Goal: Transaction & Acquisition: Purchase product/service

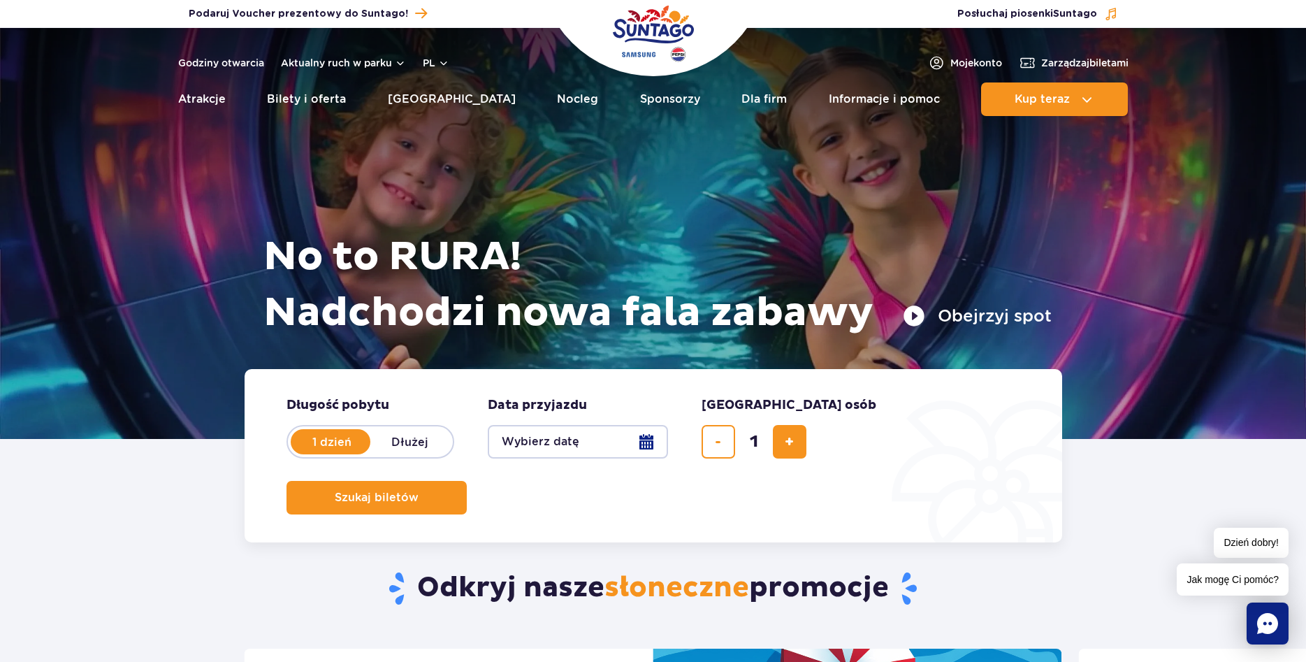
click at [643, 442] on button "Wybierz datę" at bounding box center [578, 442] width 180 height 34
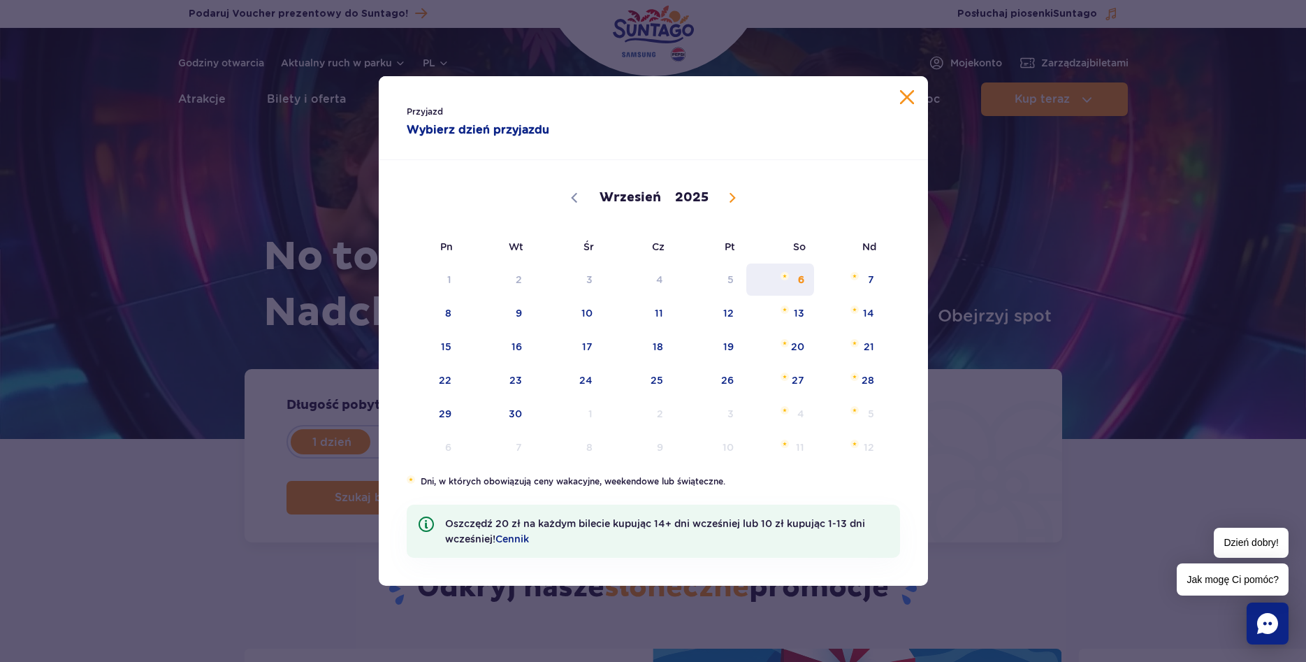
click at [800, 268] on span "6" at bounding box center [780, 279] width 71 height 32
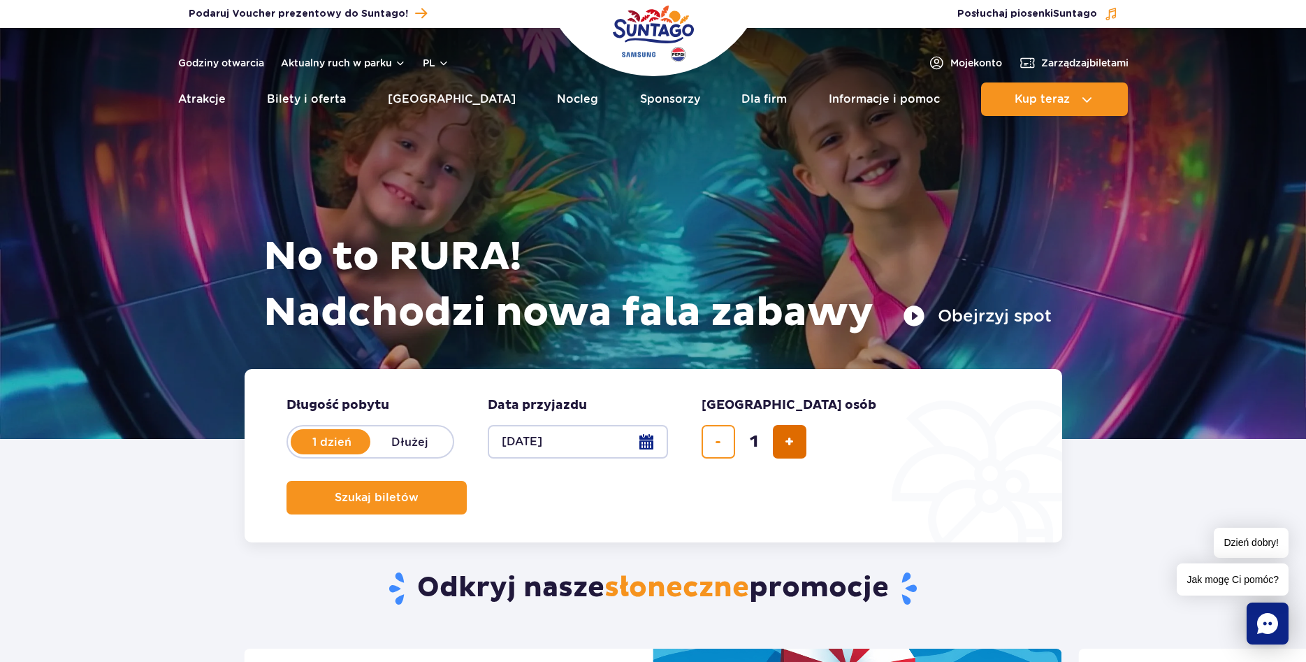
click at [794, 442] on button "dodaj bilet" at bounding box center [790, 442] width 34 height 34
type input "4"
click at [467, 481] on button "Szukaj biletów" at bounding box center [376, 498] width 180 height 34
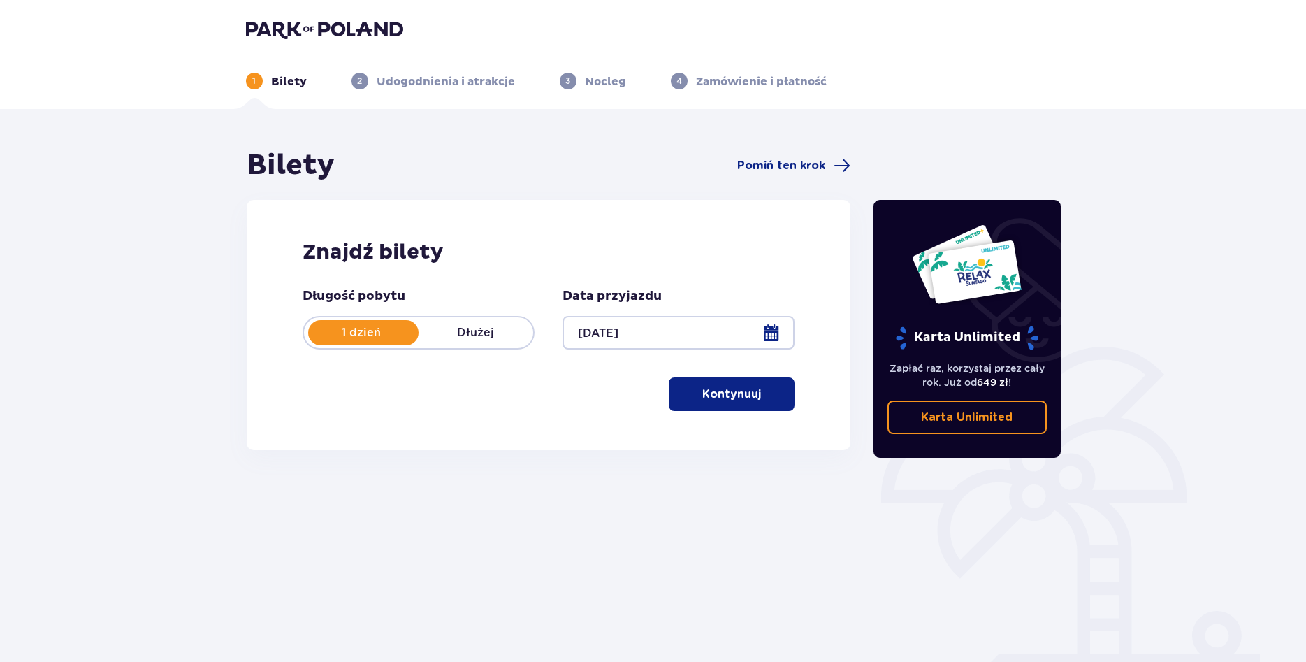
click at [769, 384] on button "Kontynuuj" at bounding box center [732, 394] width 126 height 34
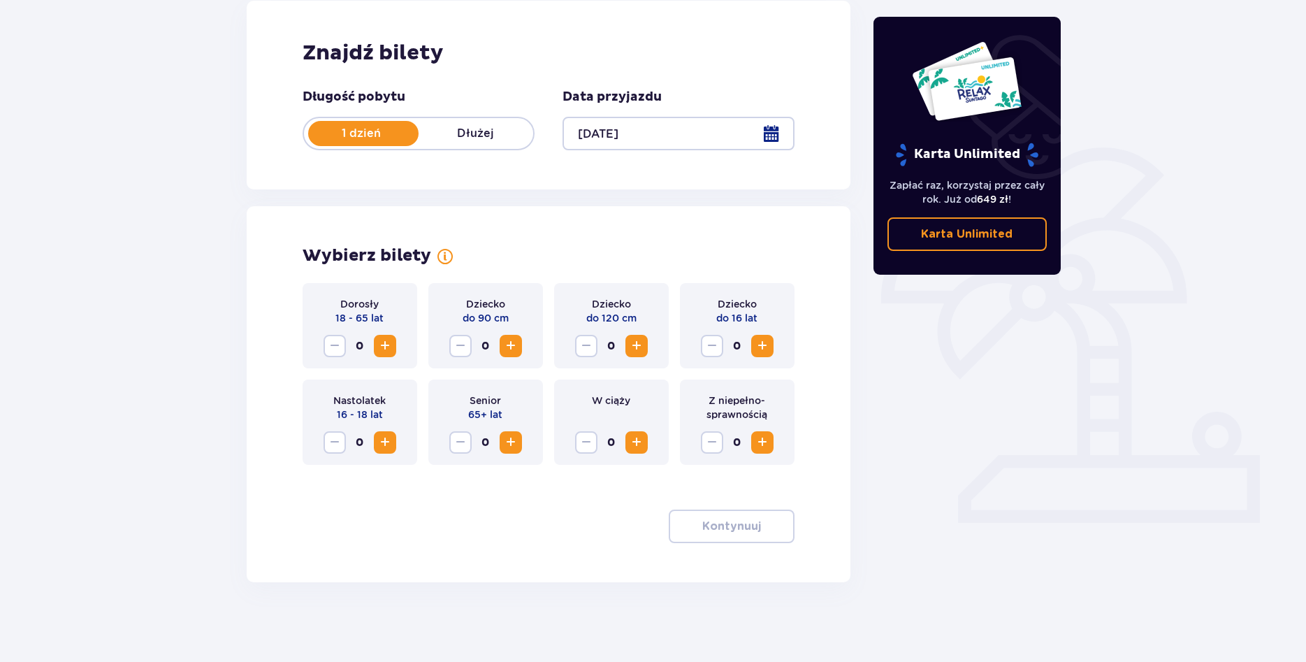
scroll to position [203, 0]
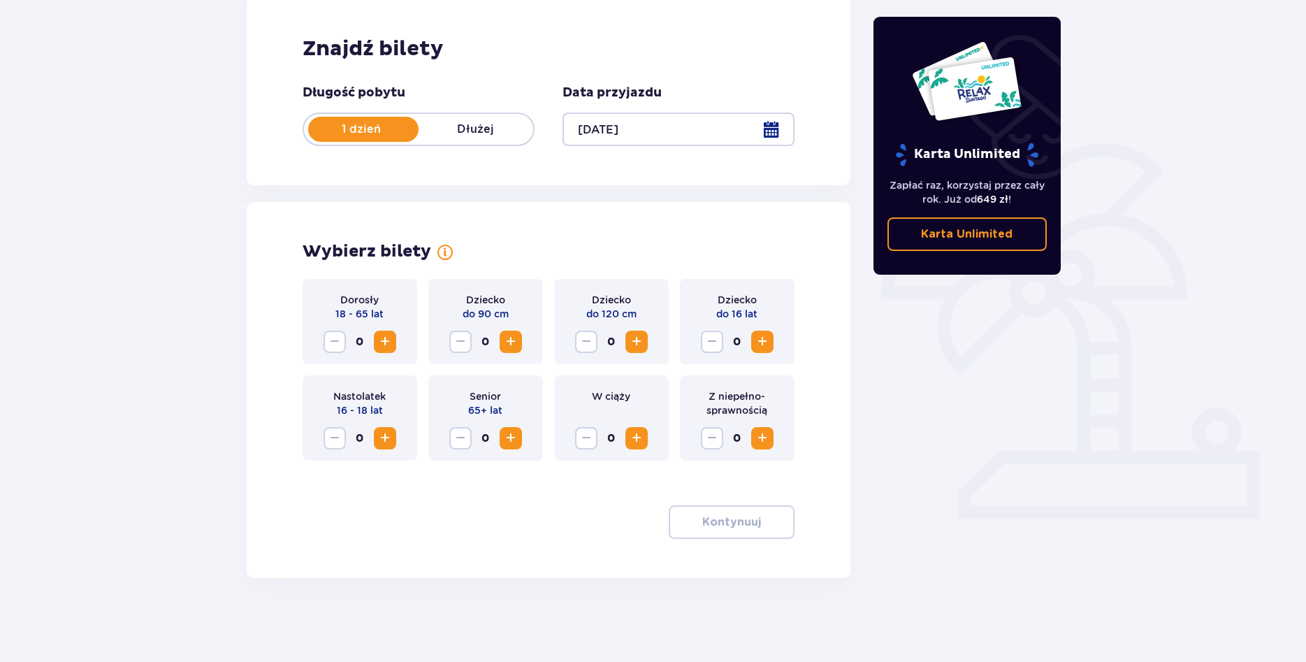
click at [394, 338] on button "Increase" at bounding box center [385, 342] width 22 height 22
click at [764, 342] on span "Increase" at bounding box center [762, 341] width 17 height 17
click at [764, 343] on span "Increase" at bounding box center [762, 341] width 17 height 17
click at [765, 516] on span "button" at bounding box center [763, 522] width 17 height 17
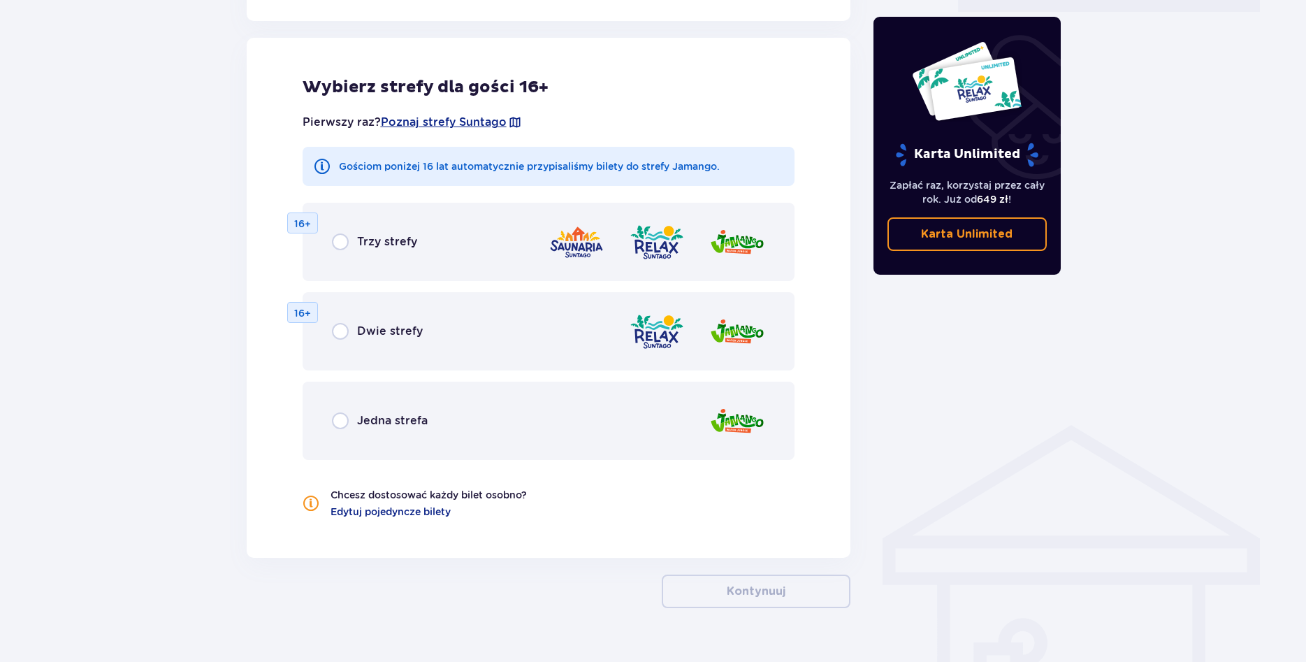
scroll to position [714, 0]
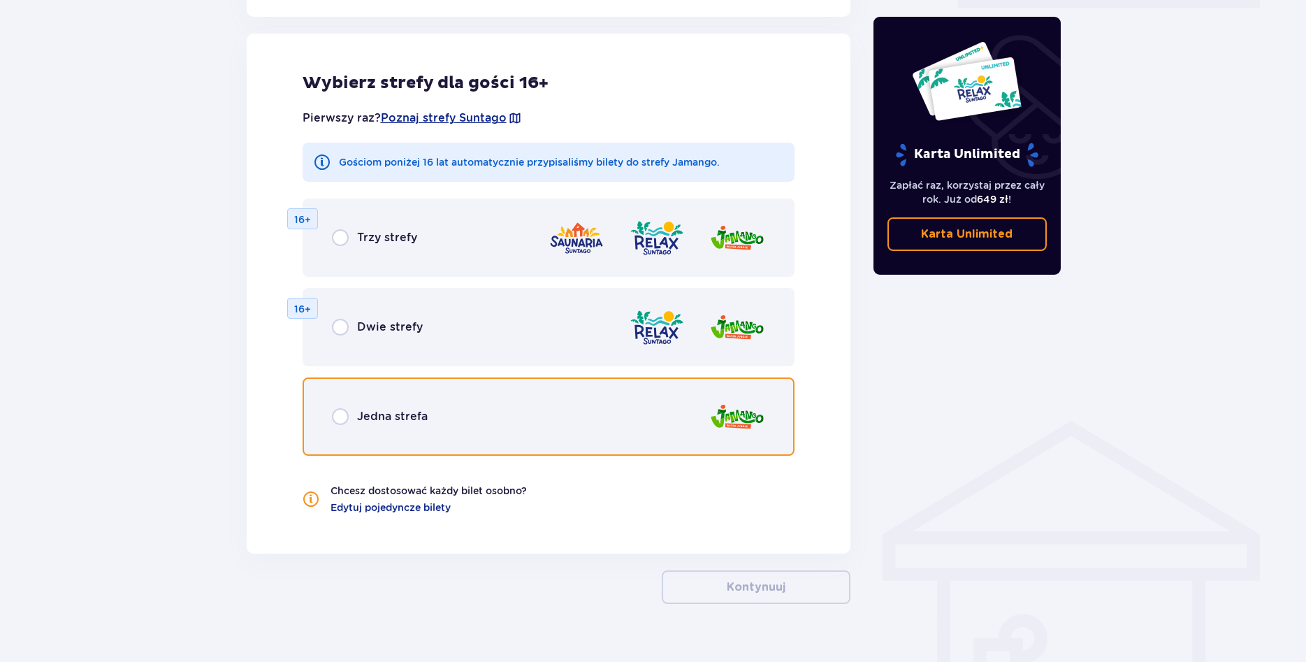
click at [346, 412] on input "radio" at bounding box center [340, 416] width 17 height 17
radio input "true"
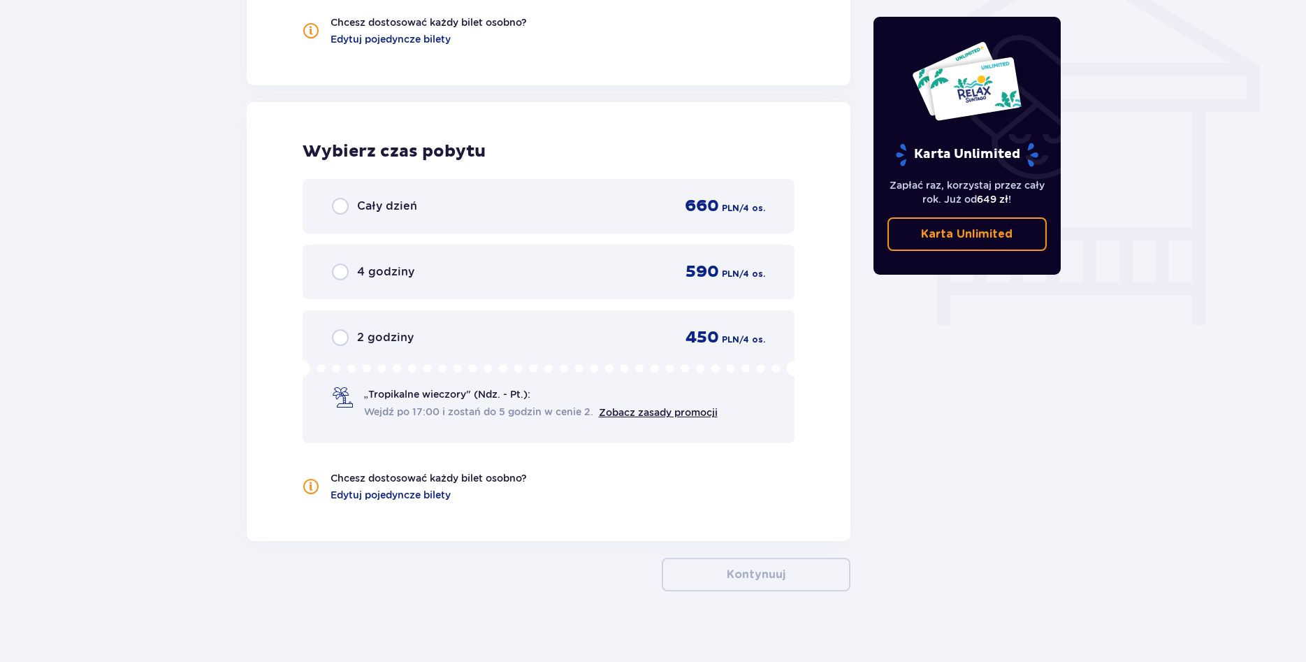
scroll to position [1196, 0]
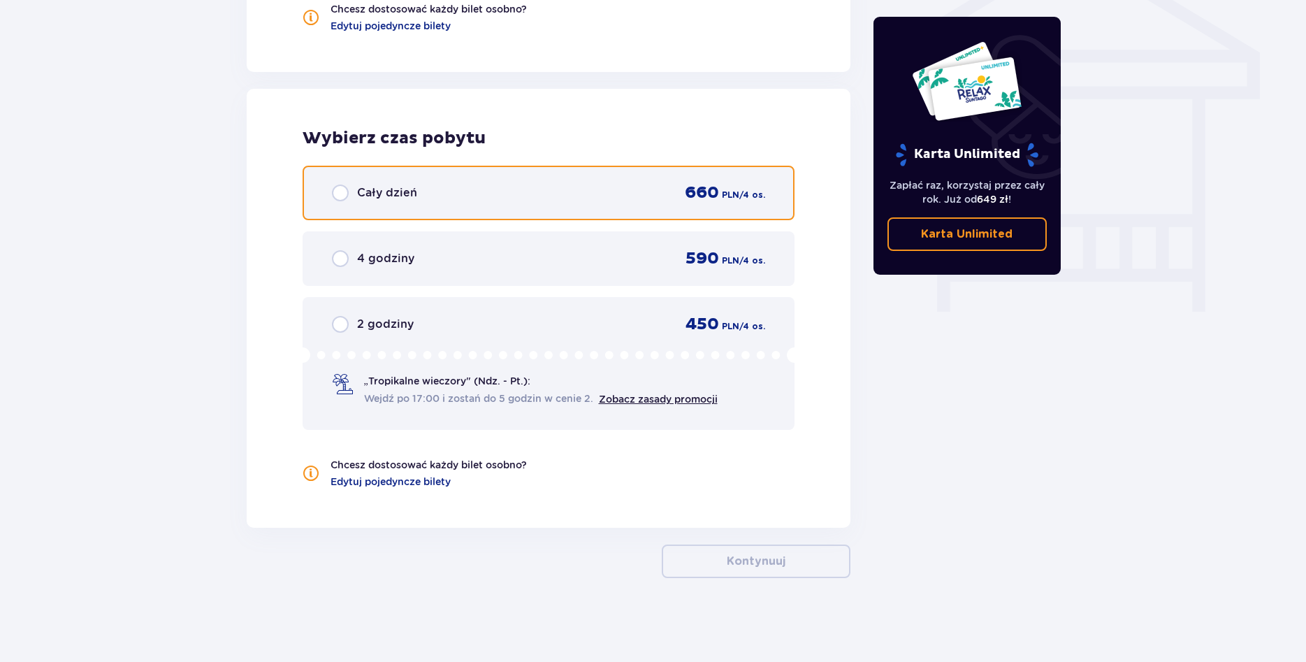
click at [338, 197] on input "radio" at bounding box center [340, 192] width 17 height 17
radio input "true"
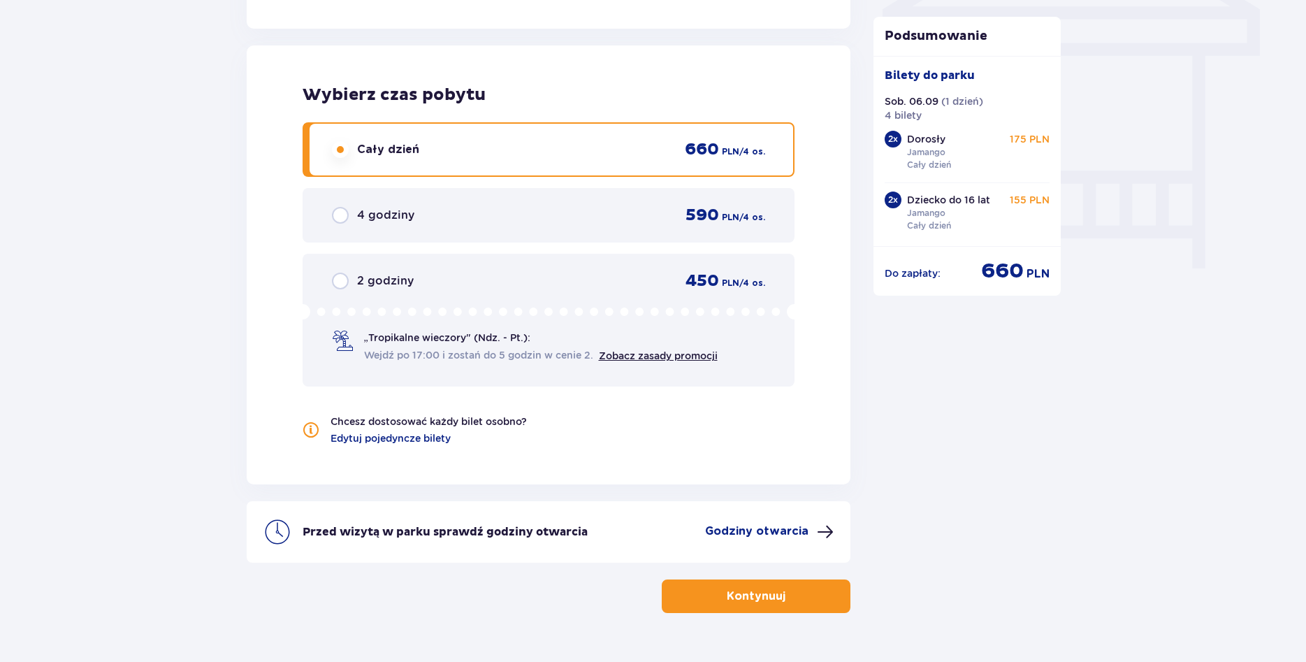
scroll to position [1249, 0]
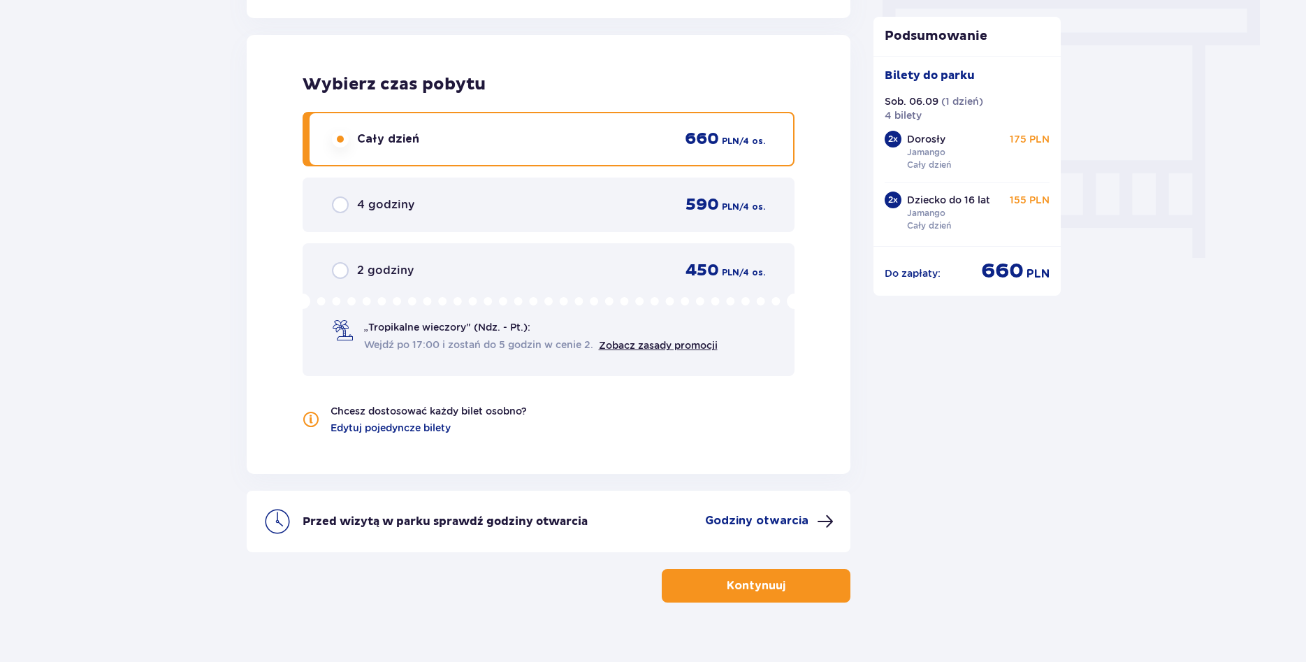
click at [783, 588] on span "button" at bounding box center [788, 585] width 17 height 17
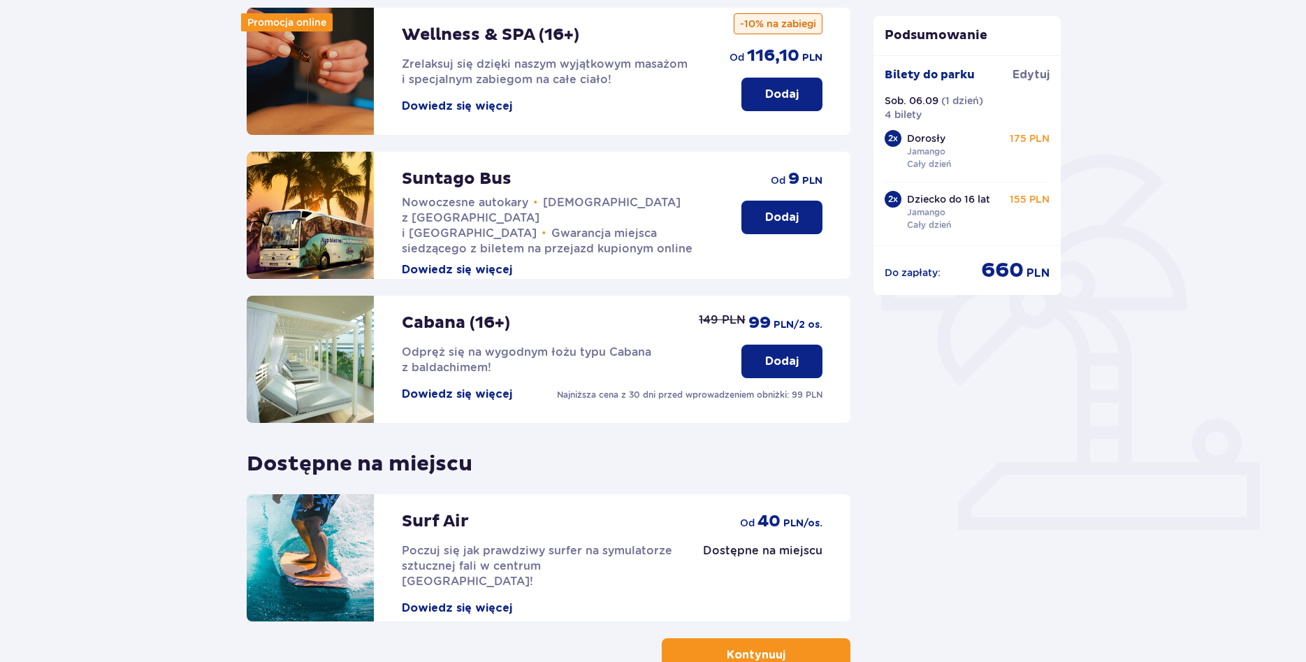
scroll to position [249, 0]
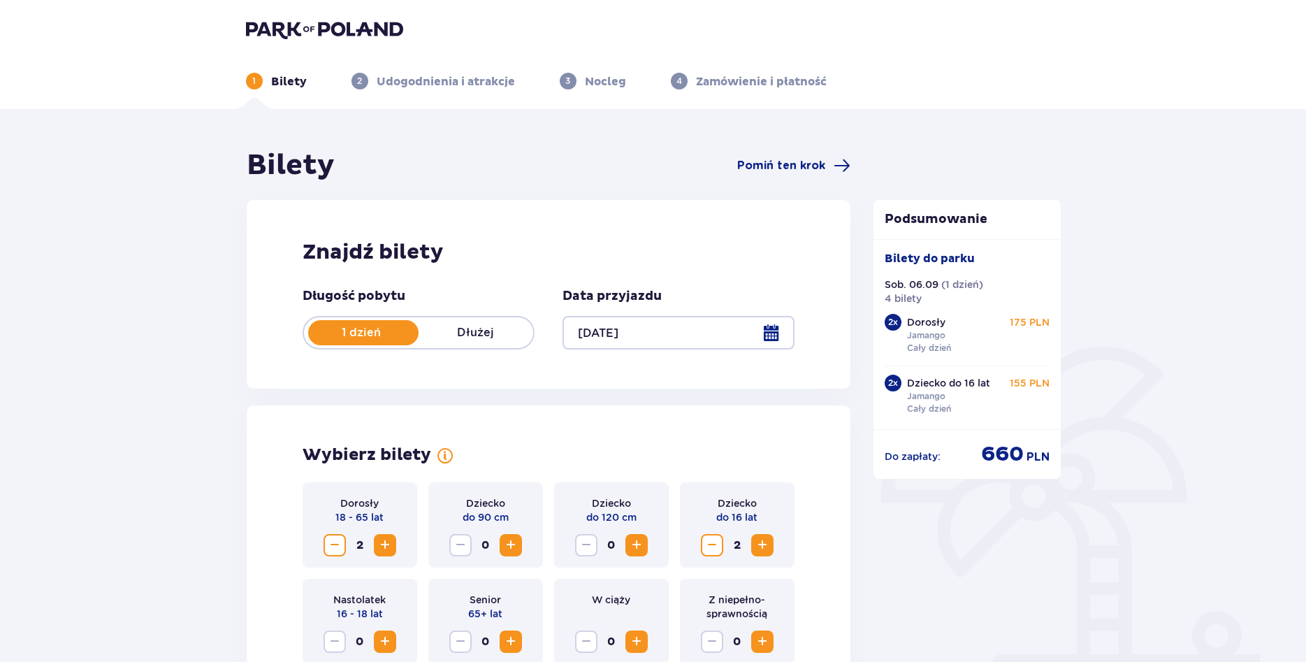
type input "[DATE]"
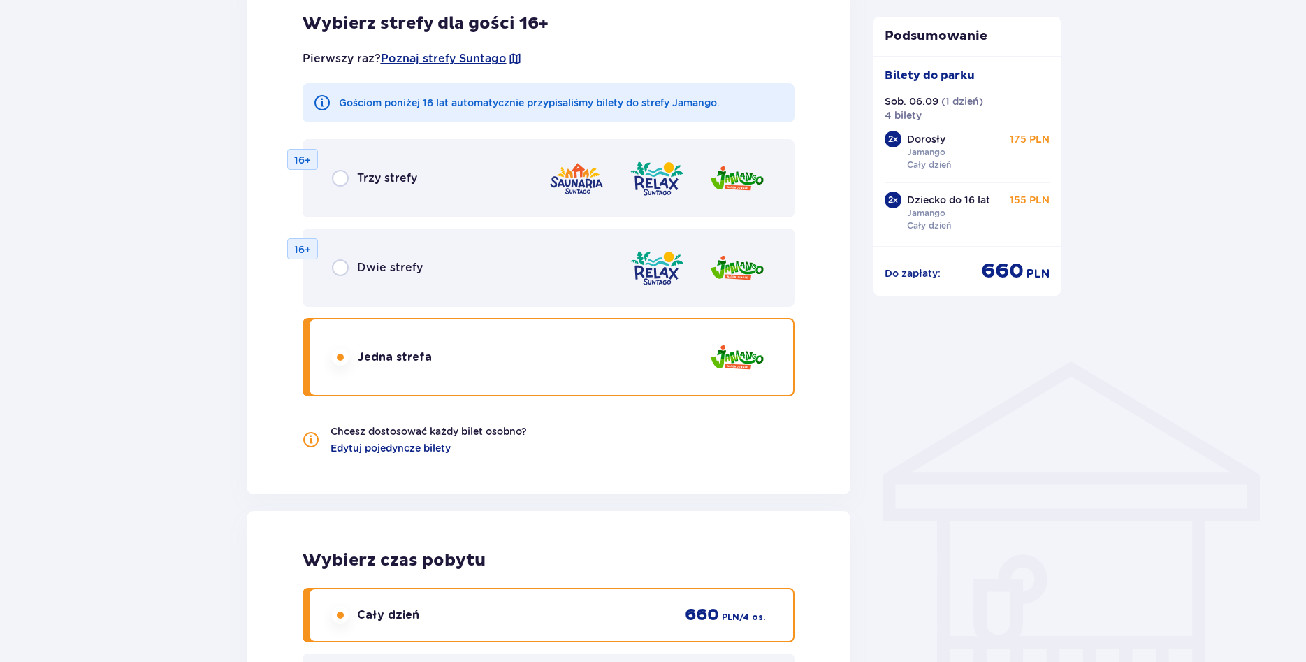
scroll to position [771, 0]
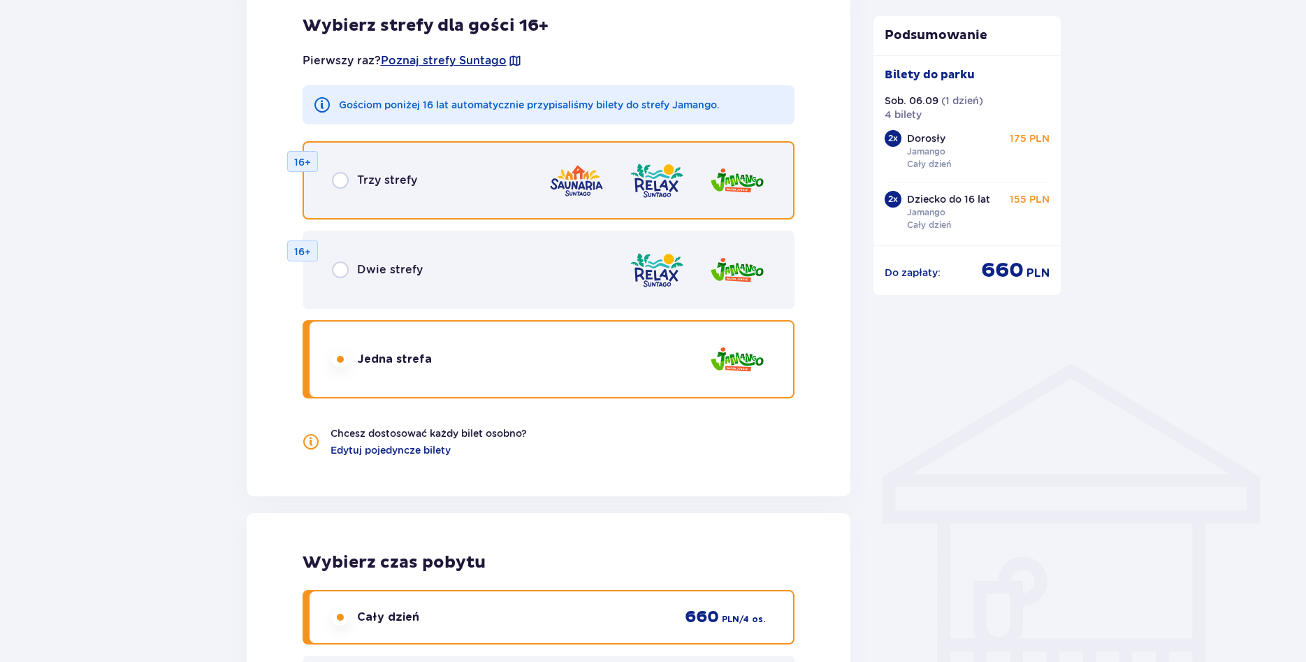
click at [344, 184] on input "radio" at bounding box center [340, 180] width 17 height 17
radio input "true"
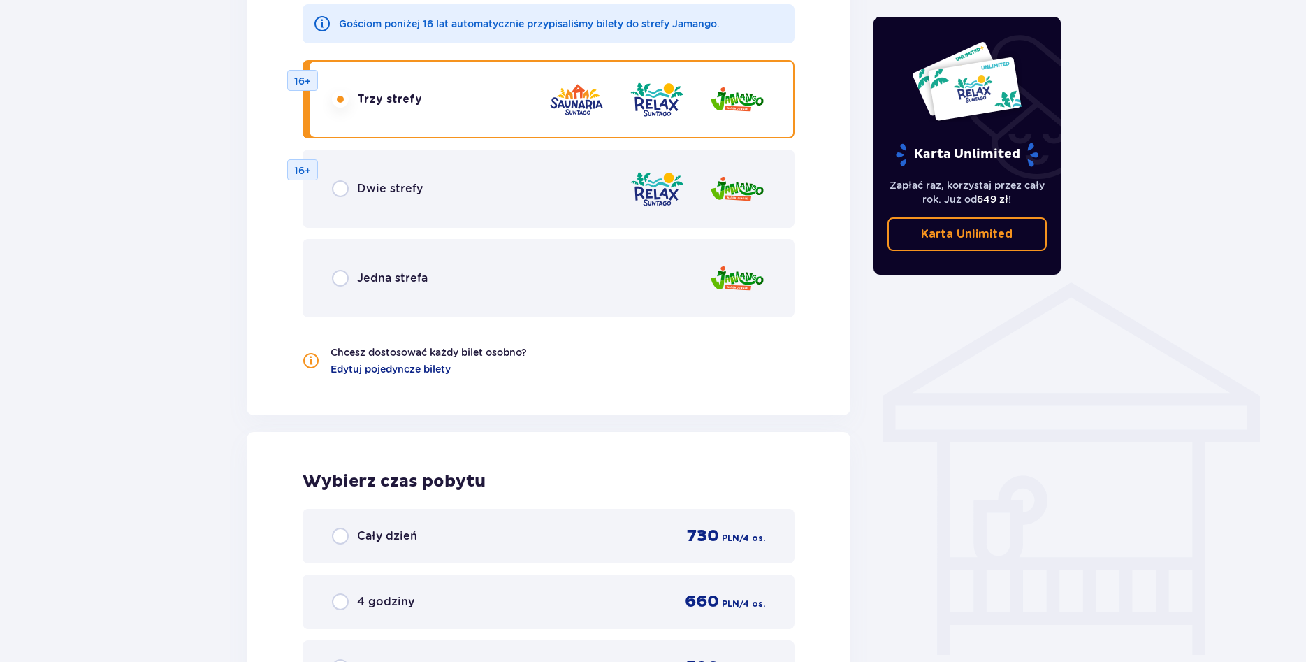
scroll to position [850, 0]
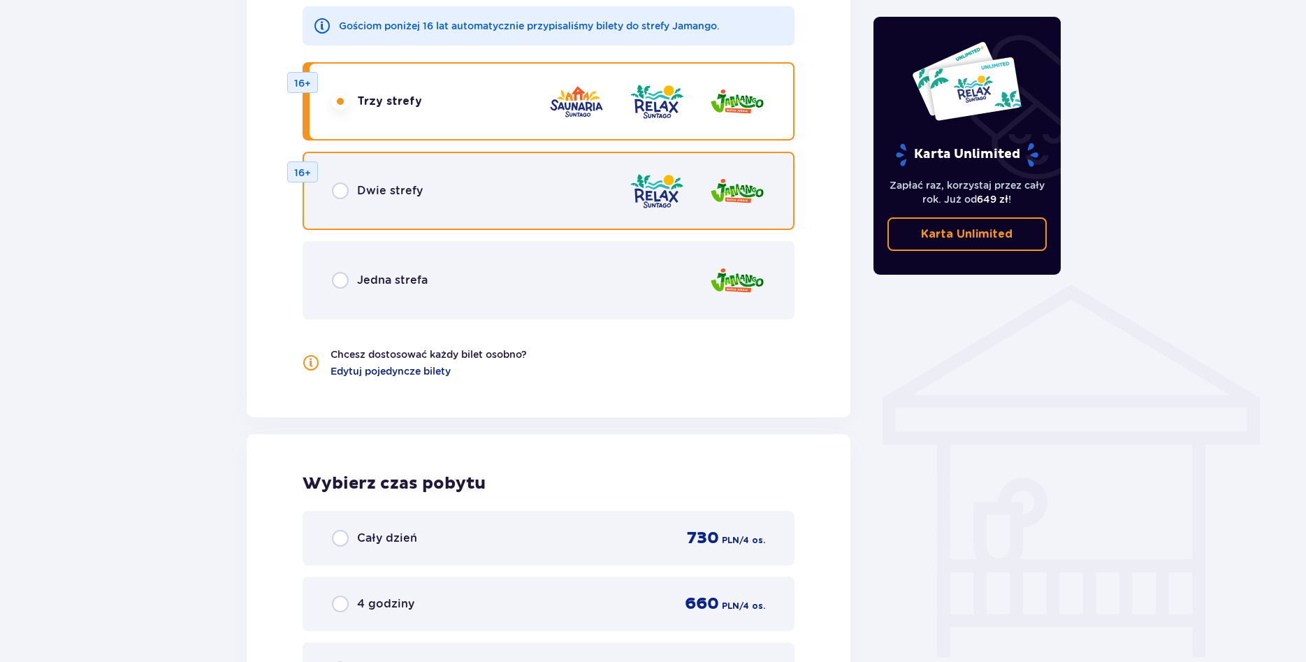
click at [340, 194] on input "radio" at bounding box center [340, 190] width 17 height 17
radio input "true"
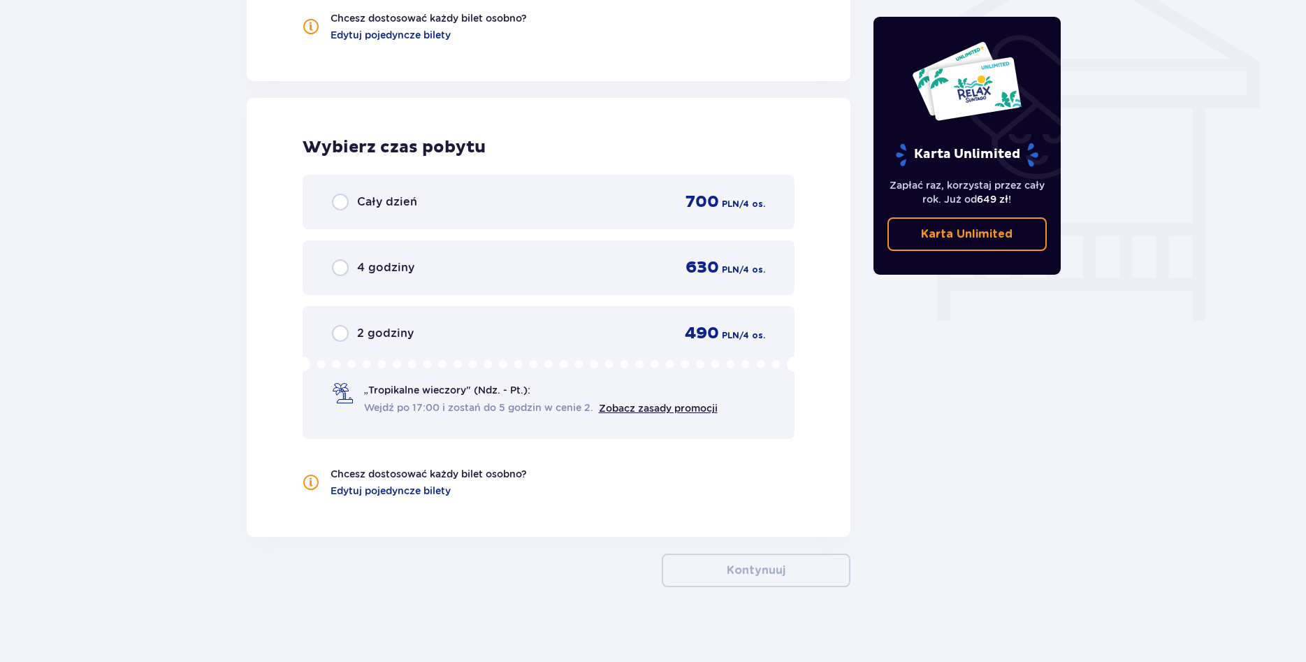
scroll to position [1196, 0]
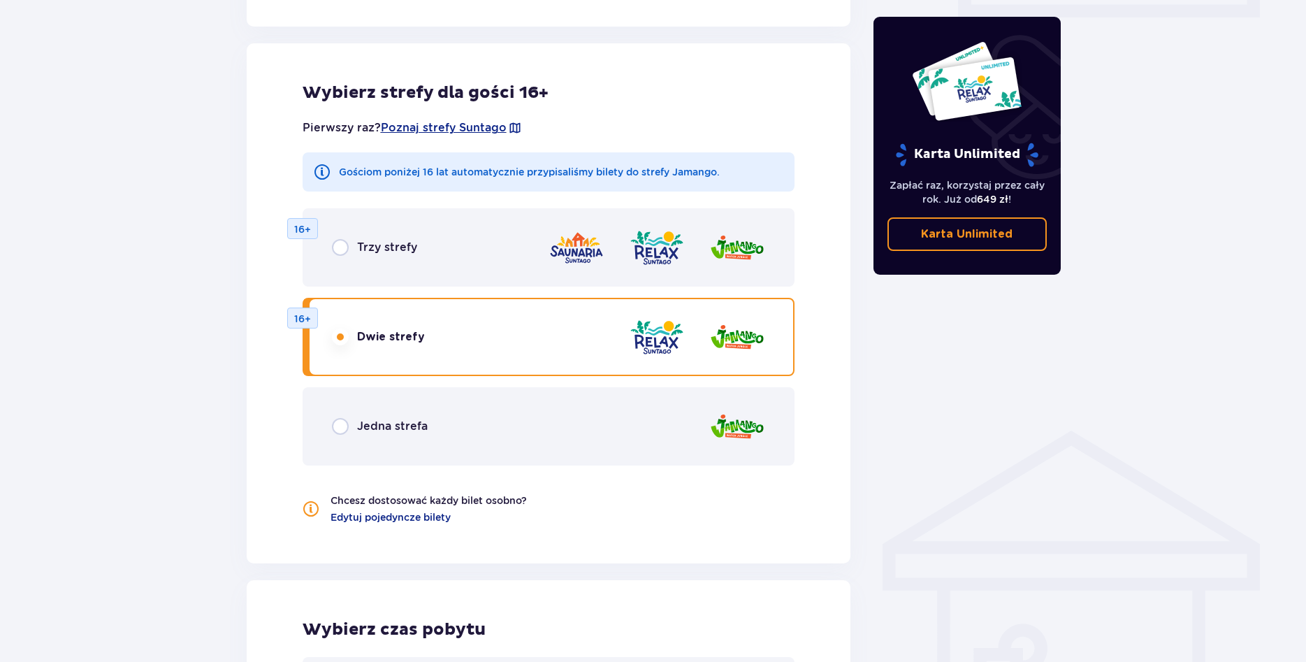
scroll to position [730, 0]
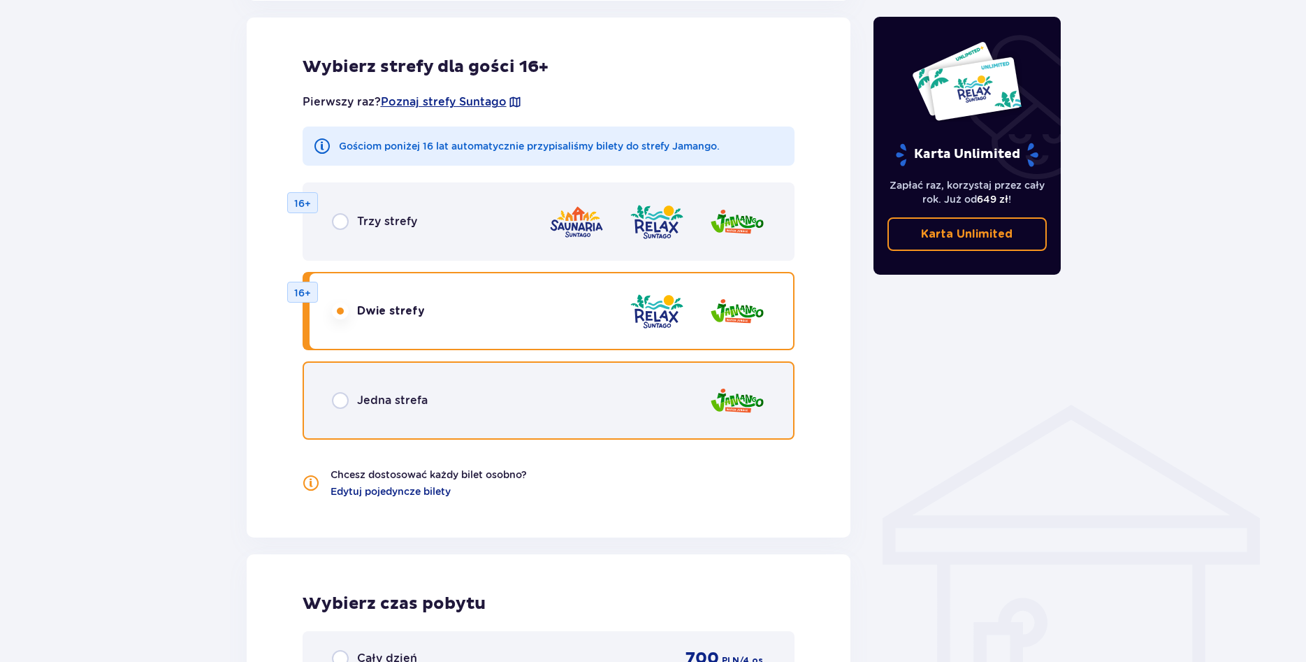
click at [339, 404] on input "radio" at bounding box center [340, 400] width 17 height 17
radio input "true"
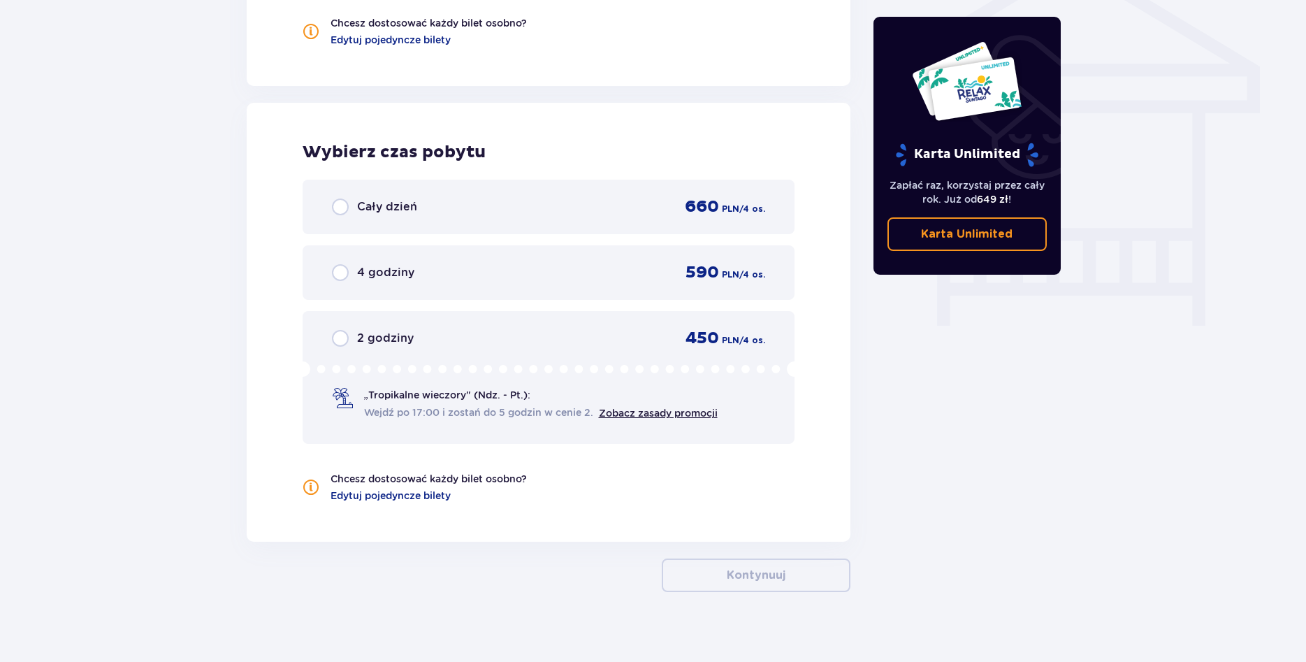
scroll to position [1196, 0]
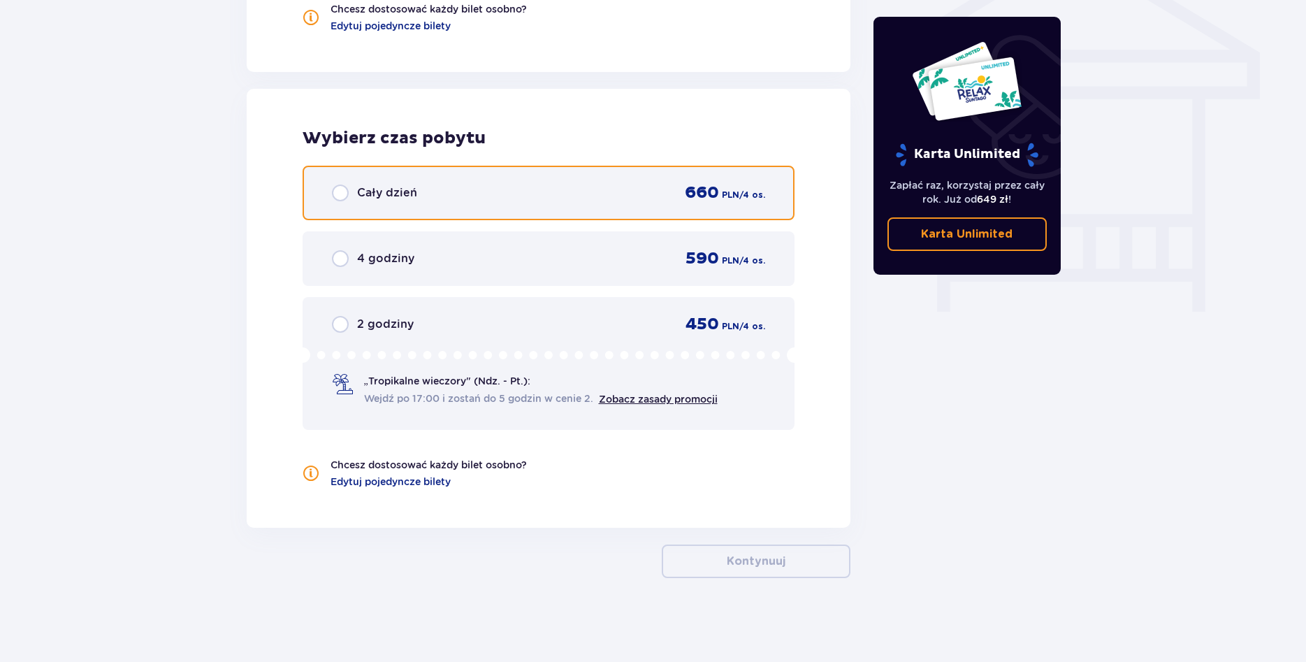
click at [340, 197] on input "radio" at bounding box center [340, 192] width 17 height 17
radio input "true"
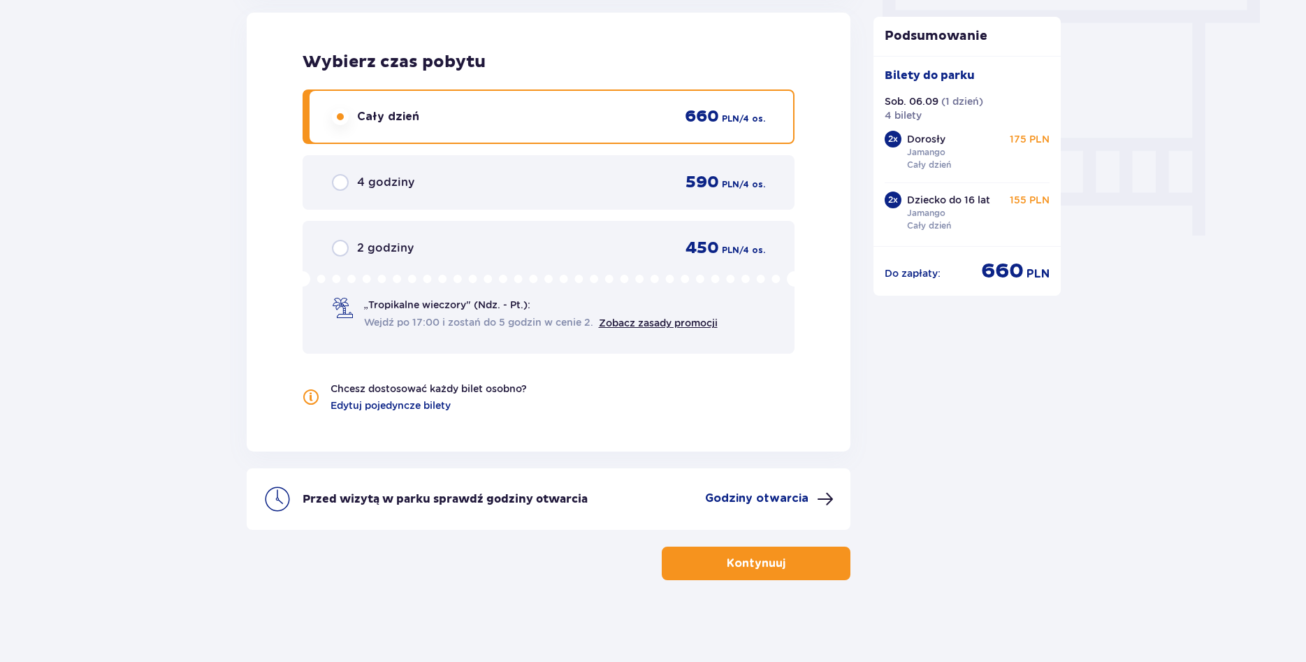
scroll to position [1274, 0]
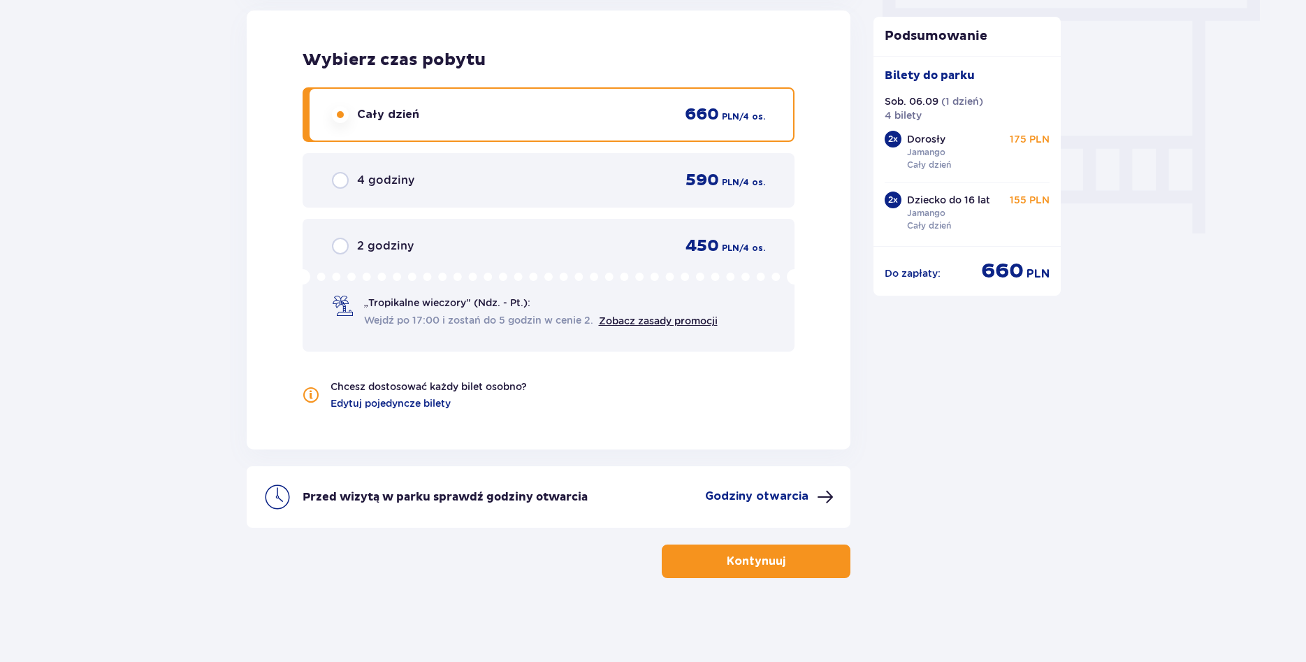
click at [775, 563] on button "Kontynuuj" at bounding box center [756, 561] width 189 height 34
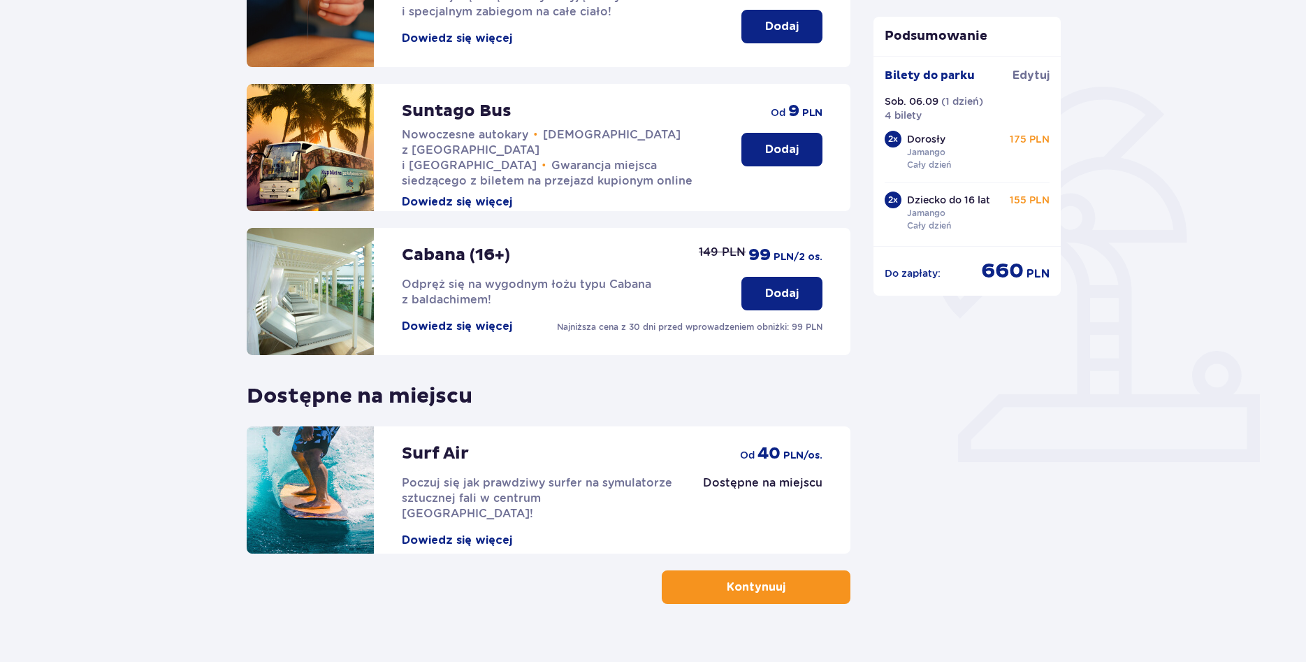
scroll to position [286, 0]
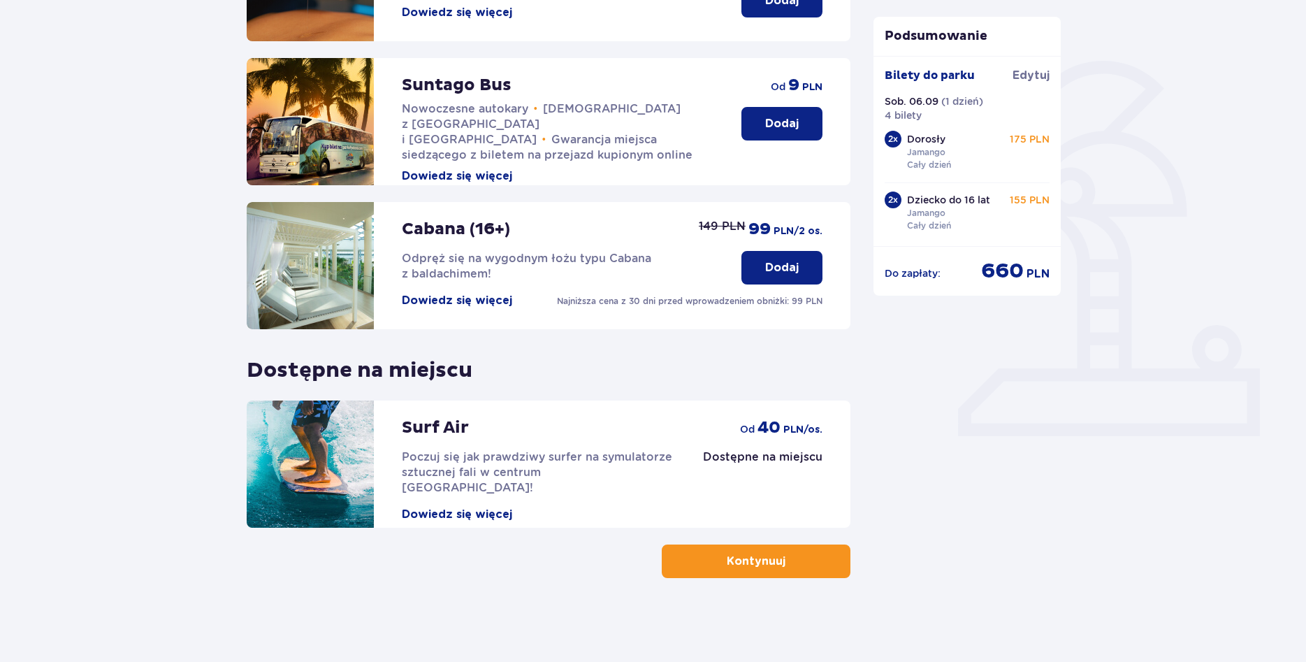
click at [716, 595] on div "Udogodnienia i atrakcje Pomiń ten krok Promocja online Wellness & SPA (16+) Zre…" at bounding box center [653, 242] width 1306 height 839
click at [727, 567] on p "Kontynuuj" at bounding box center [756, 560] width 59 height 15
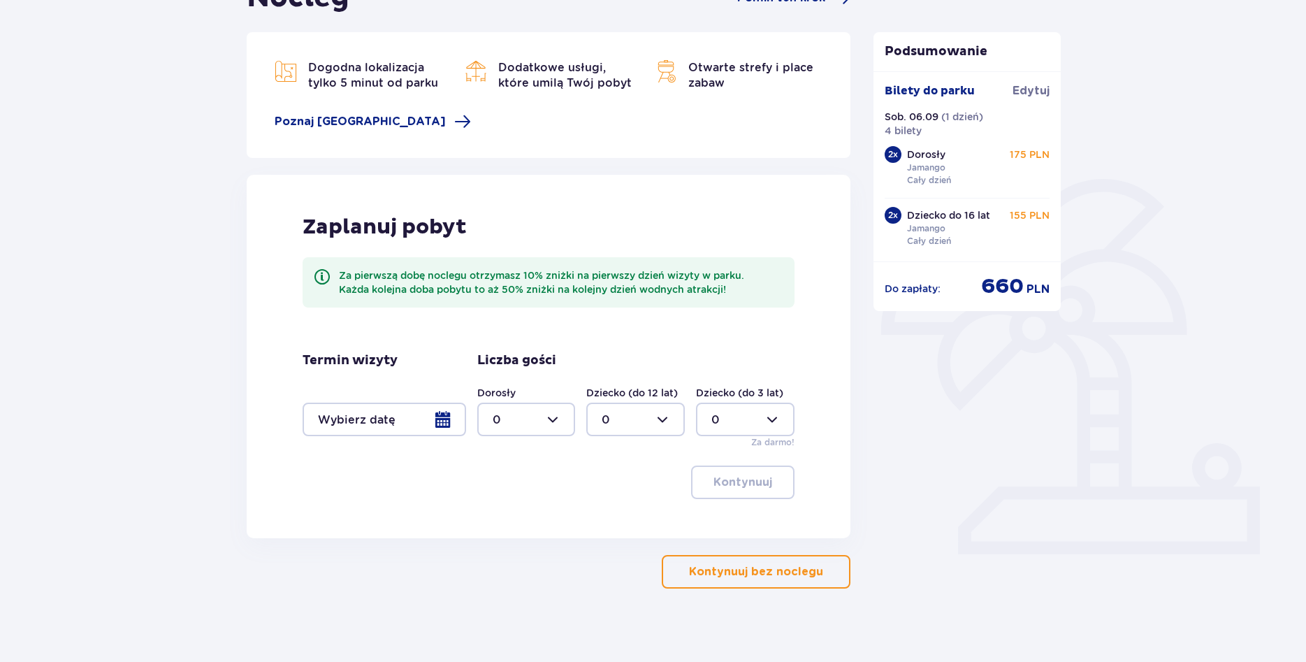
scroll to position [178, 0]
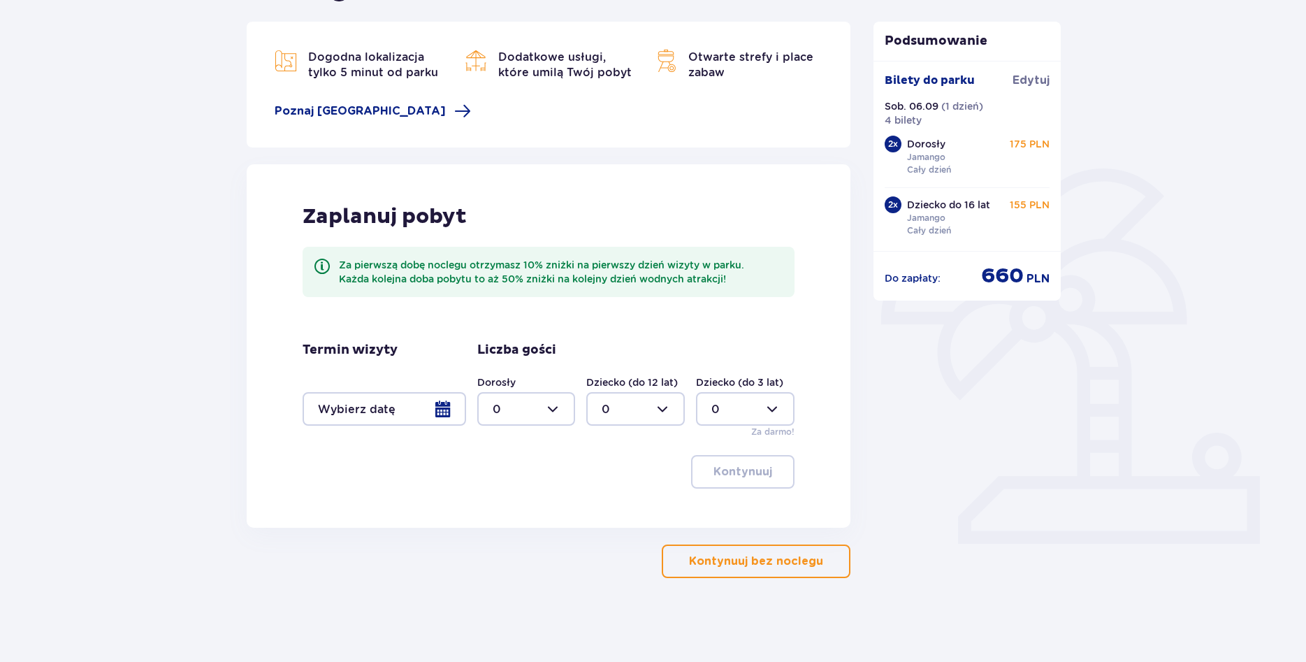
click at [832, 567] on span "button" at bounding box center [826, 561] width 17 height 17
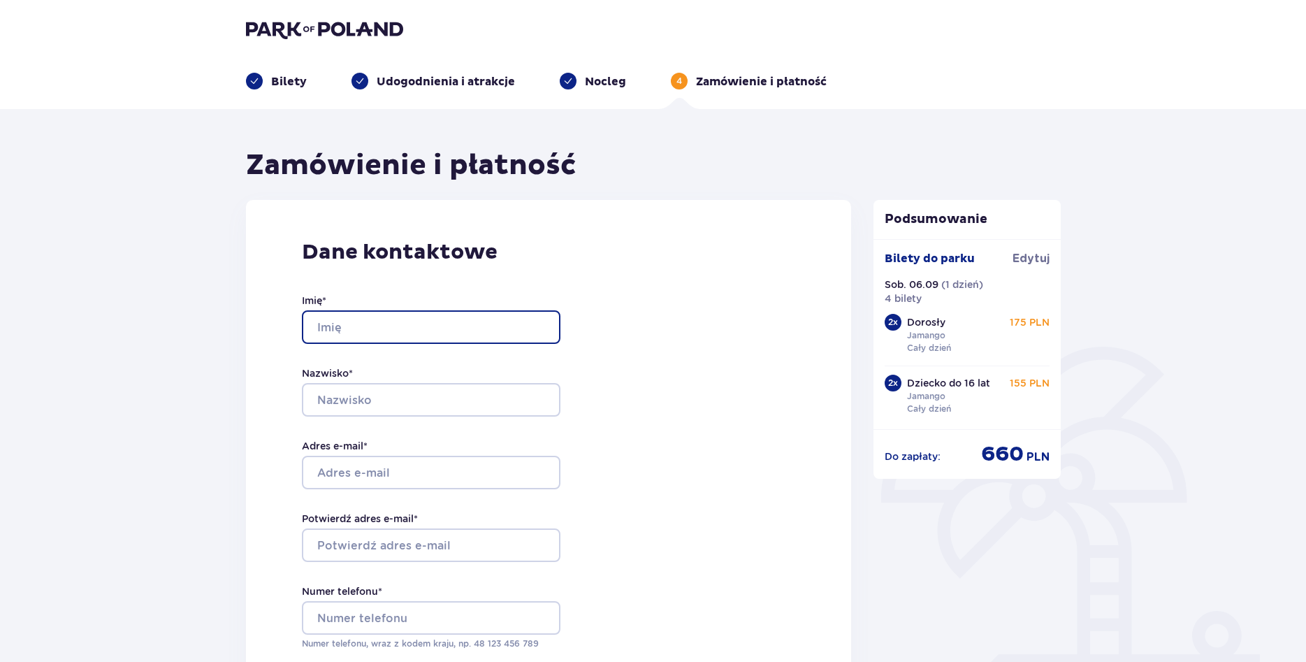
click at [426, 323] on input "Imię *" at bounding box center [431, 327] width 259 height 34
type input "Michał"
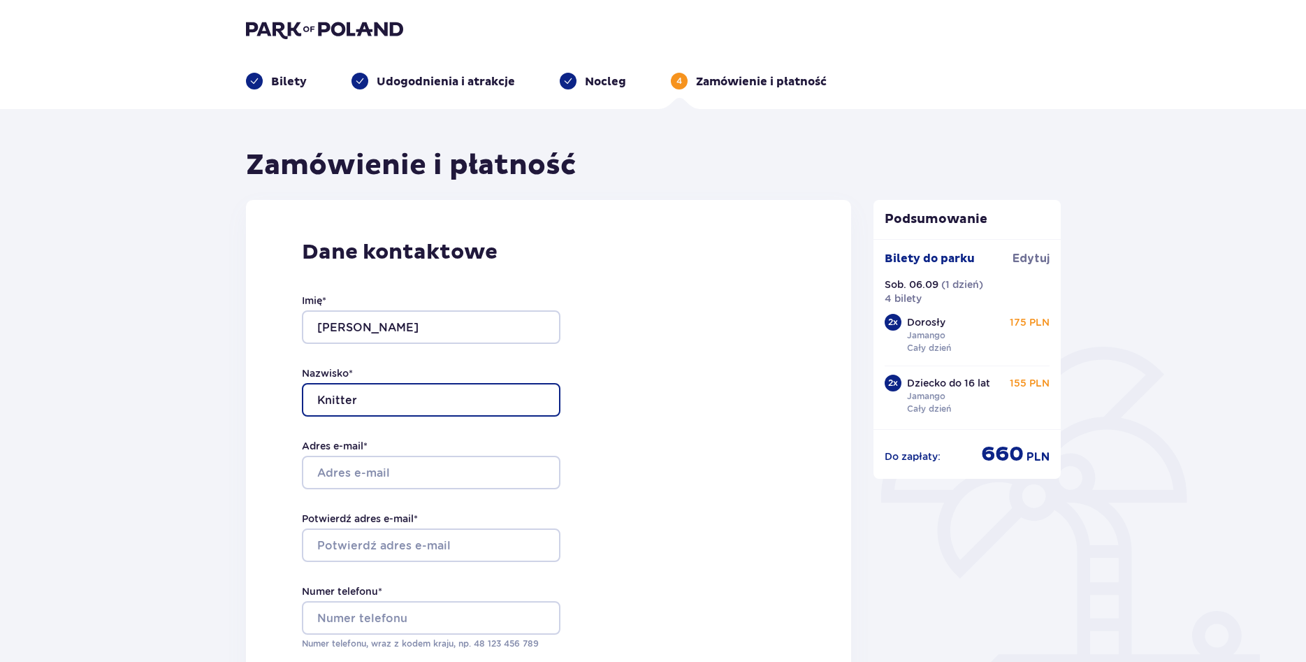
type input "Knitter"
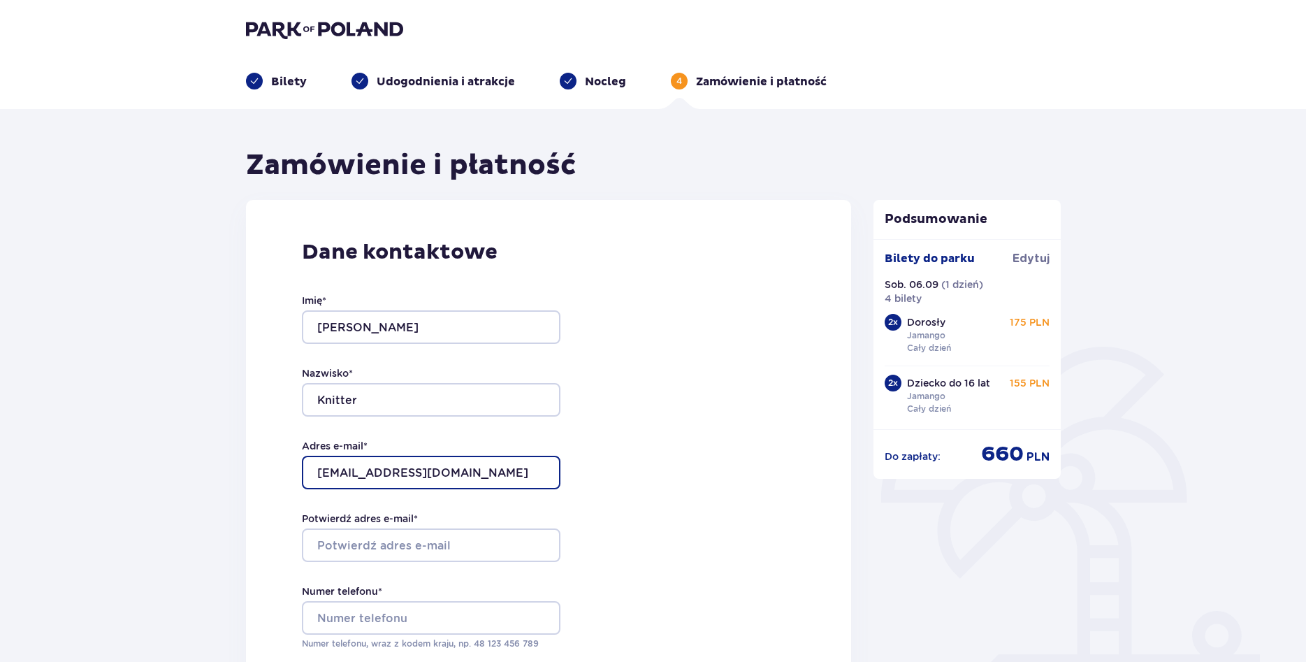
type input "knitter.michal@gmail.com"
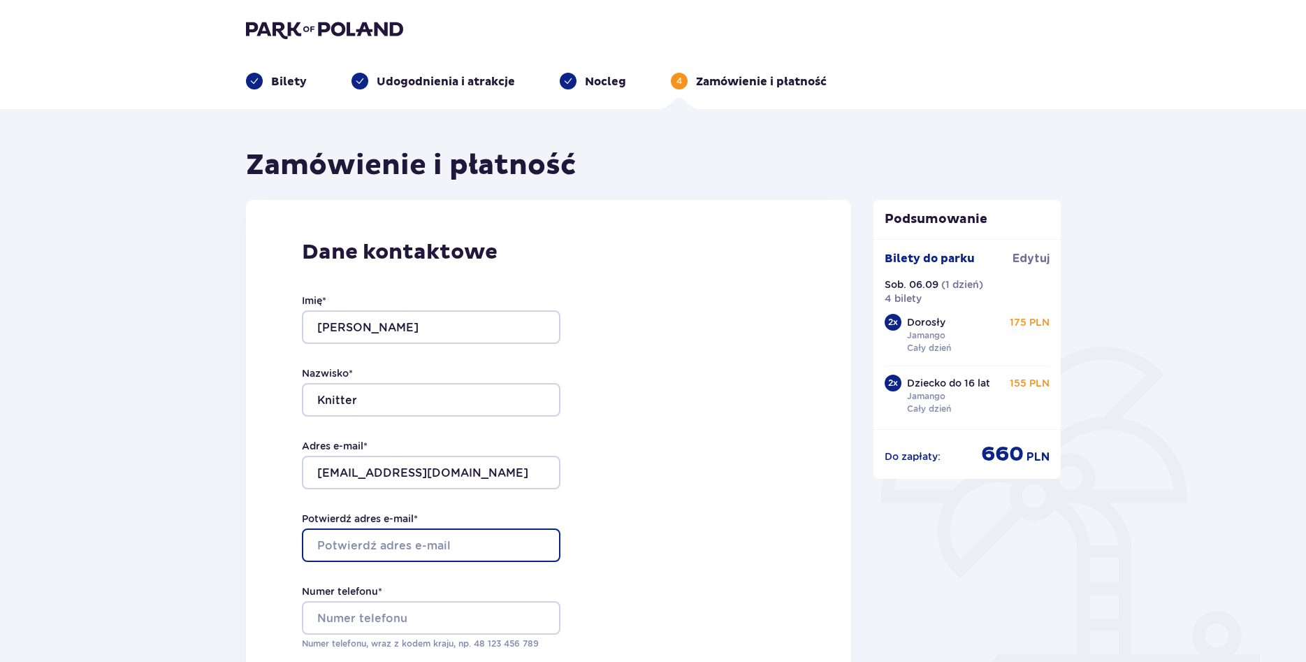
click at [458, 548] on input "Potwierdź adres e-mail *" at bounding box center [431, 545] width 259 height 34
type input "knitter.michal@gmail.com"
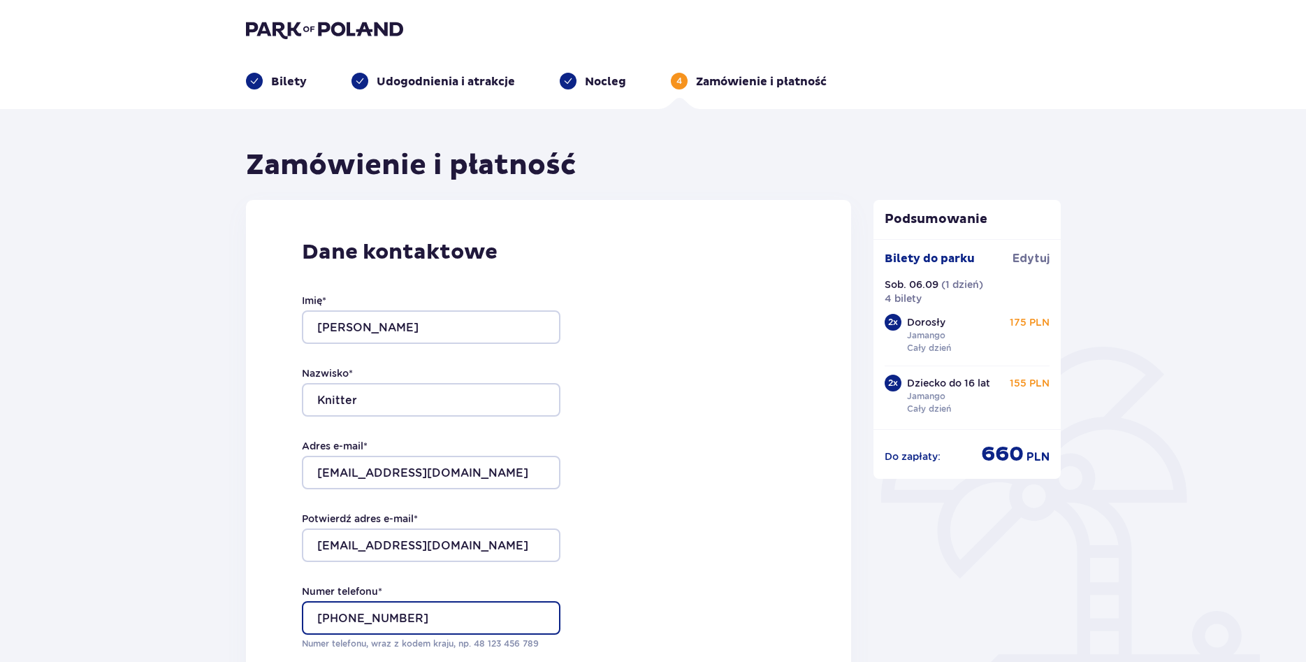
type input "+48663022259"
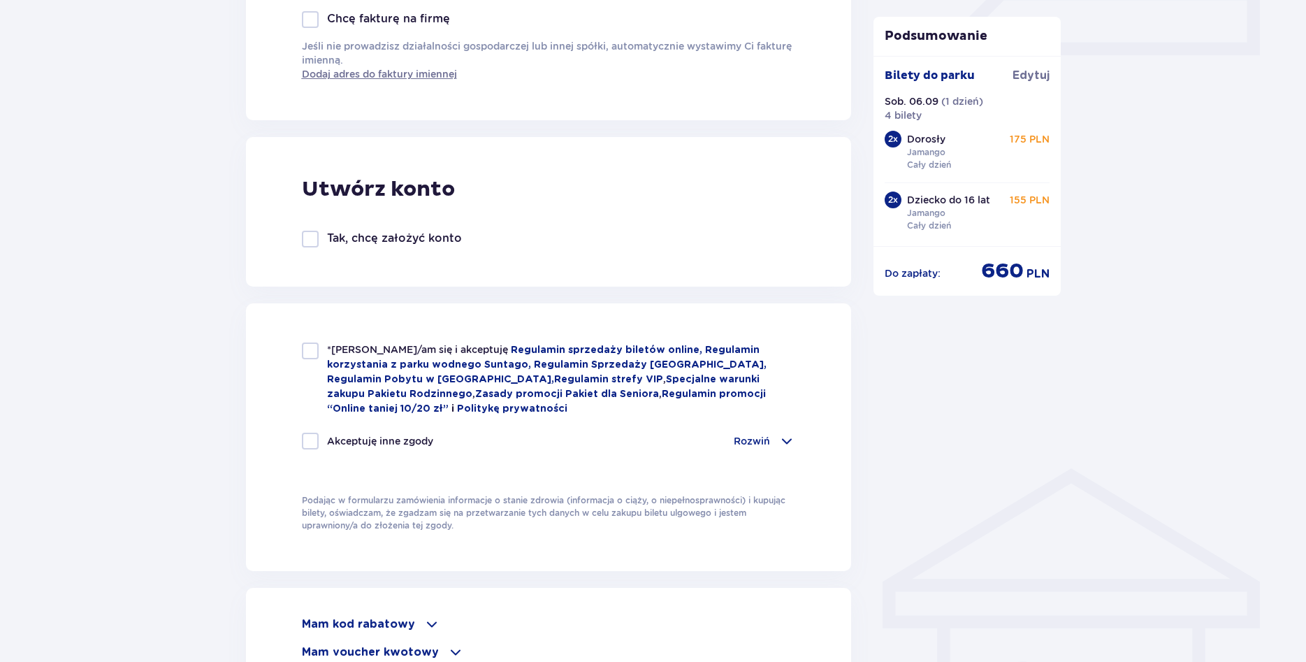
scroll to position [702, 0]
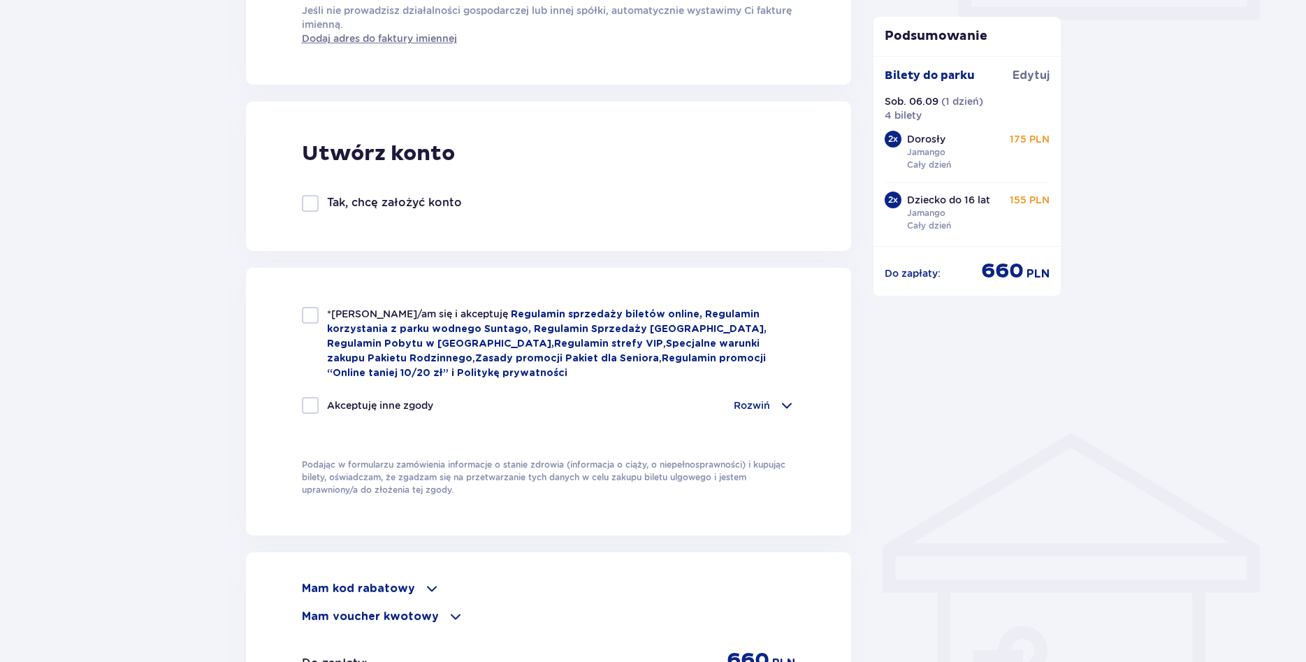
click at [312, 312] on div at bounding box center [310, 315] width 17 height 17
checkbox input "true"
click at [312, 401] on div at bounding box center [310, 405] width 17 height 17
checkbox input "true"
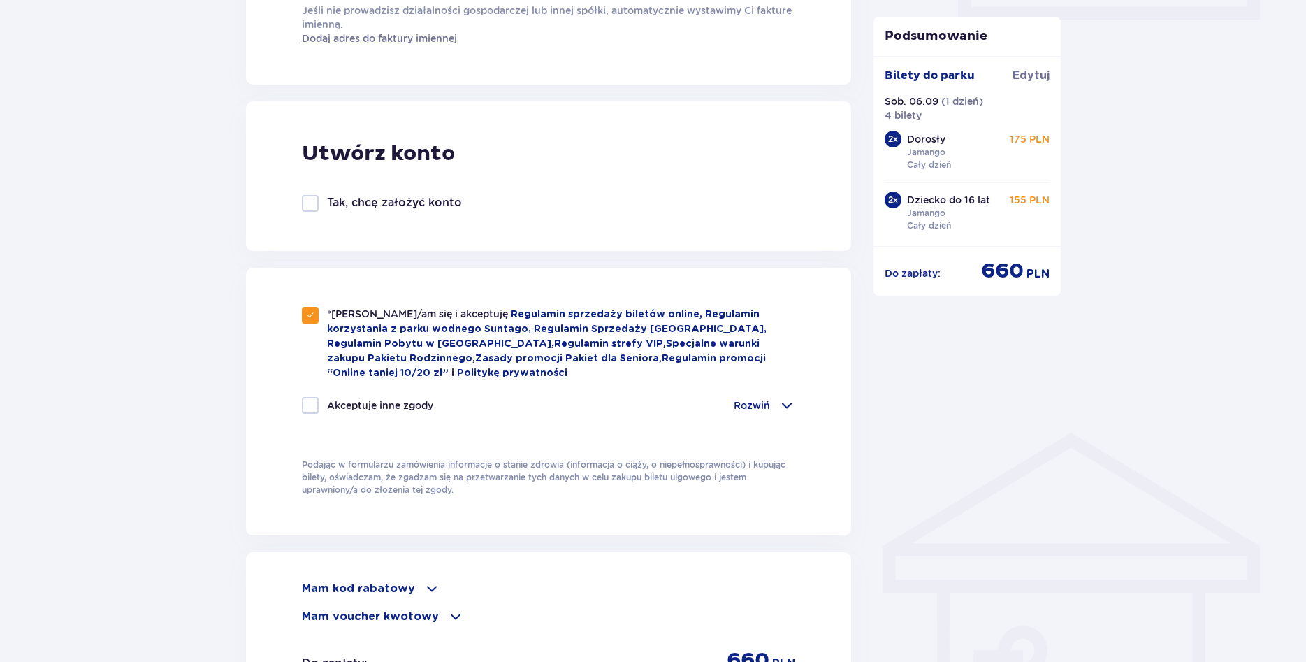
checkbox input "true"
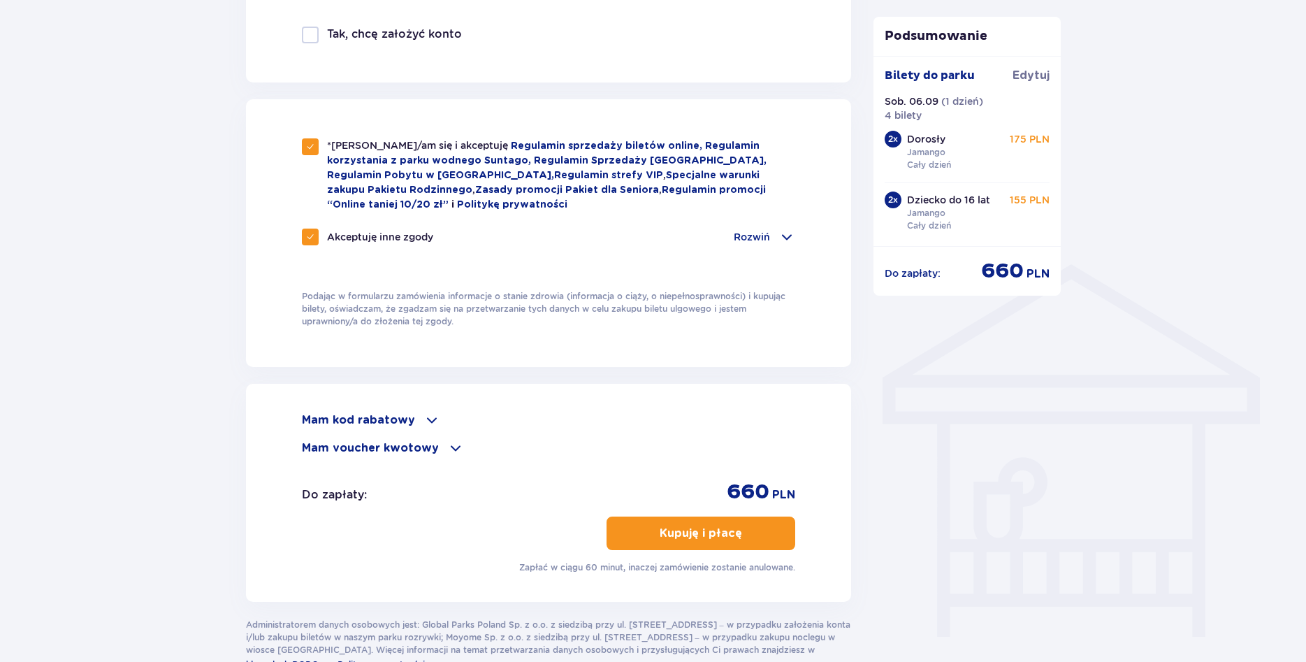
scroll to position [961, 0]
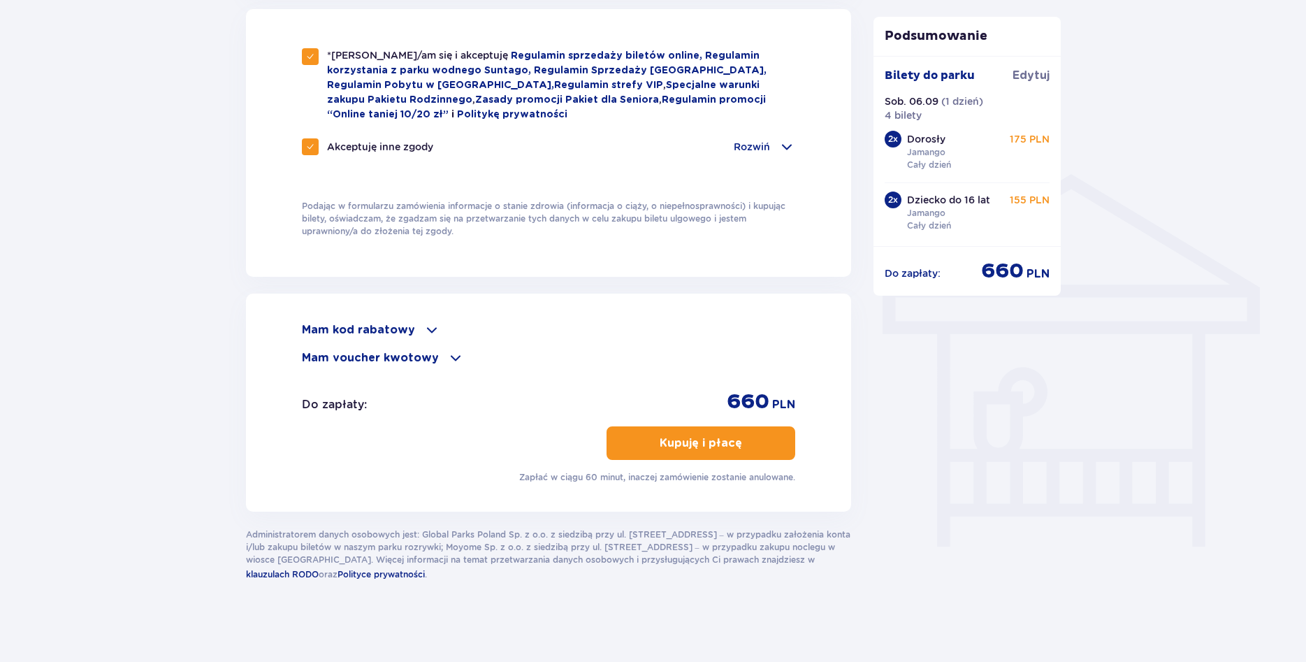
click at [637, 436] on button "Kupuję i płacę" at bounding box center [701, 443] width 189 height 34
